Goal: Use online tool/utility: Utilize a website feature to perform a specific function

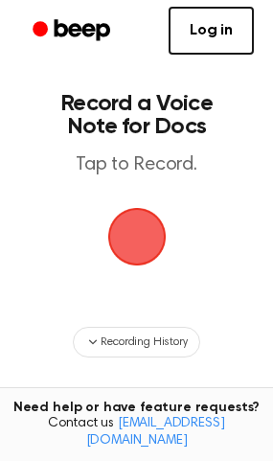
click at [143, 242] on span "button" at bounding box center [136, 237] width 62 height 62
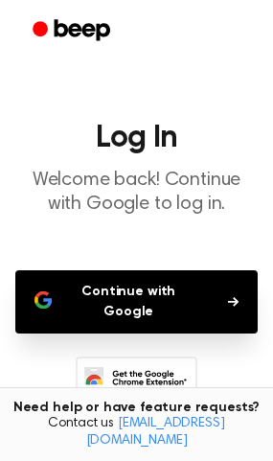
scroll to position [97, 0]
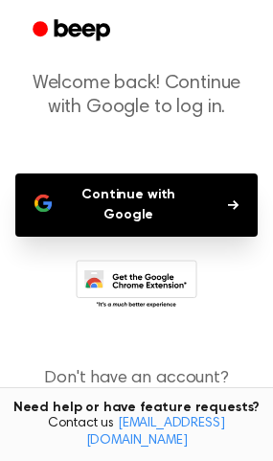
click at [207, 193] on button "Continue with Google" at bounding box center [136, 204] width 242 height 63
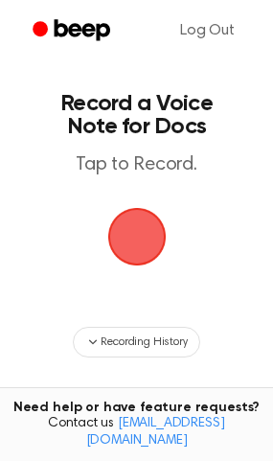
click at [122, 234] on span "button" at bounding box center [137, 236] width 74 height 74
click at [122, 234] on span "button" at bounding box center [136, 236] width 65 height 65
click at [135, 236] on span "button" at bounding box center [136, 237] width 58 height 58
click at [143, 233] on span "button" at bounding box center [137, 236] width 69 height 69
click at [143, 233] on span "button" at bounding box center [136, 237] width 58 height 58
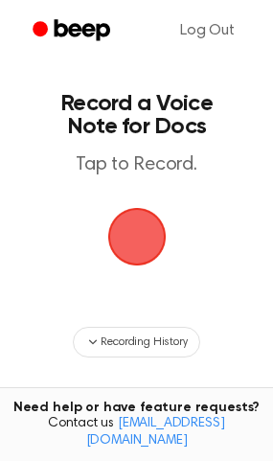
click at [143, 233] on span "button" at bounding box center [136, 237] width 58 height 58
click at [143, 233] on span "button" at bounding box center [136, 237] width 62 height 62
click at [127, 235] on span "button" at bounding box center [136, 237] width 62 height 62
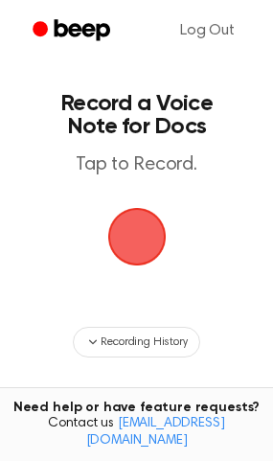
click at [127, 235] on span "button" at bounding box center [136, 237] width 58 height 58
click at [127, 235] on span "button" at bounding box center [137, 236] width 69 height 69
click at [127, 235] on span "button" at bounding box center [136, 237] width 58 height 58
click at [127, 235] on span "button" at bounding box center [136, 236] width 65 height 65
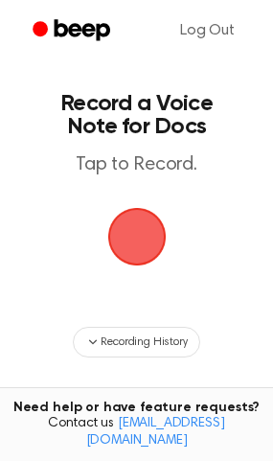
click at [127, 235] on span "button" at bounding box center [136, 237] width 62 height 62
click at [127, 235] on span "button" at bounding box center [136, 237] width 58 height 58
click at [127, 235] on span "button" at bounding box center [136, 237] width 62 height 62
click at [127, 235] on span "button" at bounding box center [136, 236] width 71 height 71
click at [127, 235] on span "button" at bounding box center [136, 237] width 58 height 58
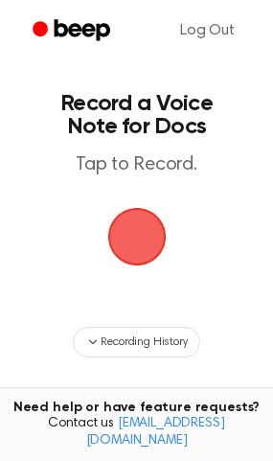
click at [127, 235] on span "button" at bounding box center [136, 237] width 62 height 62
click at [127, 235] on span "button" at bounding box center [136, 237] width 58 height 58
click at [127, 235] on span "button" at bounding box center [136, 237] width 62 height 62
